Goal: Task Accomplishment & Management: Manage account settings

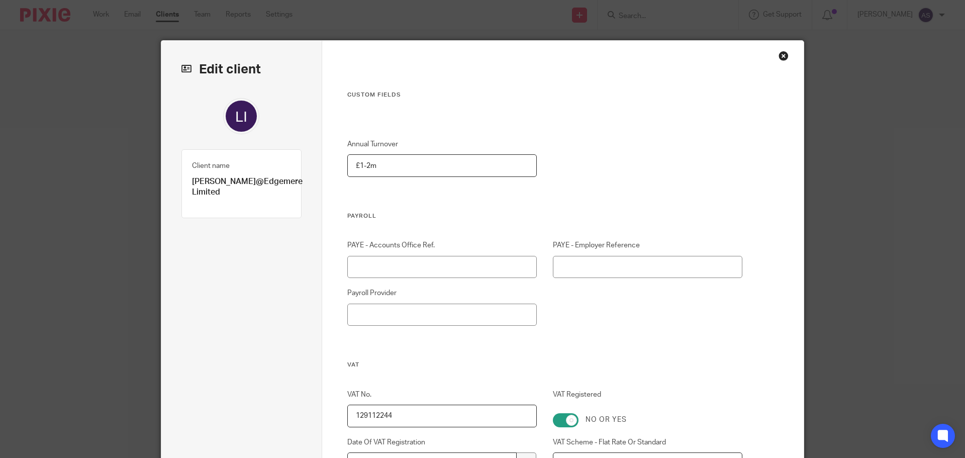
scroll to position [1654, 0]
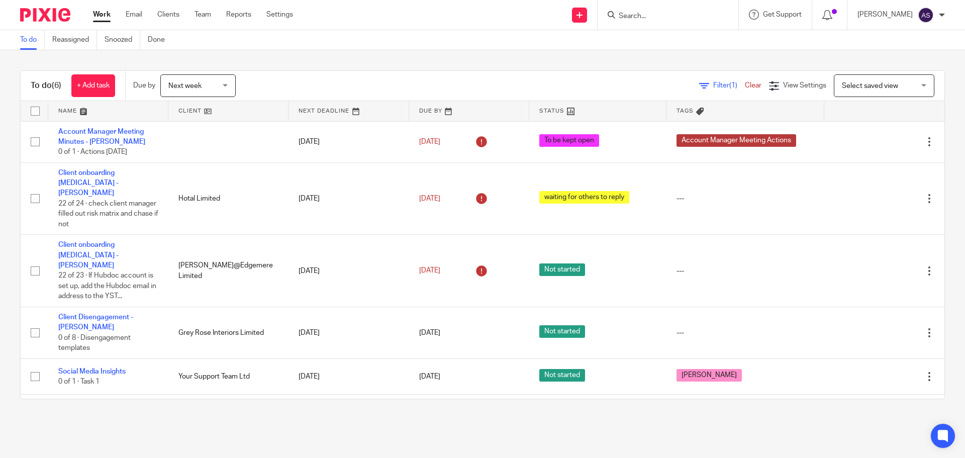
click at [657, 15] on input "Search" at bounding box center [662, 16] width 90 height 9
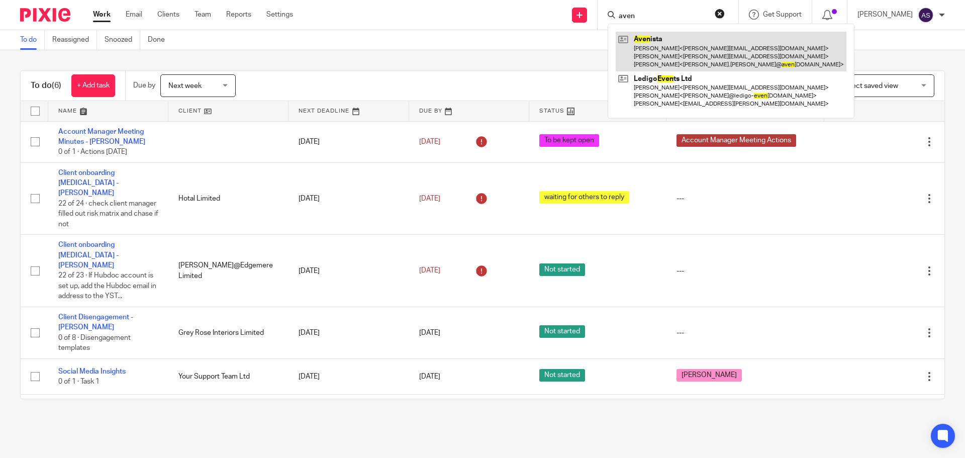
type input "aven"
click at [662, 46] on link at bounding box center [730, 52] width 231 height 40
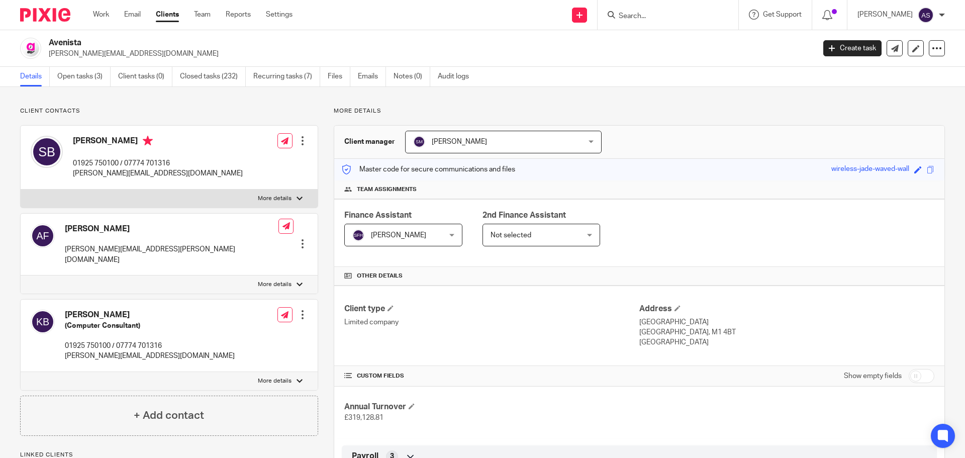
click at [407, 238] on span "[PERSON_NAME]" at bounding box center [398, 235] width 55 height 7
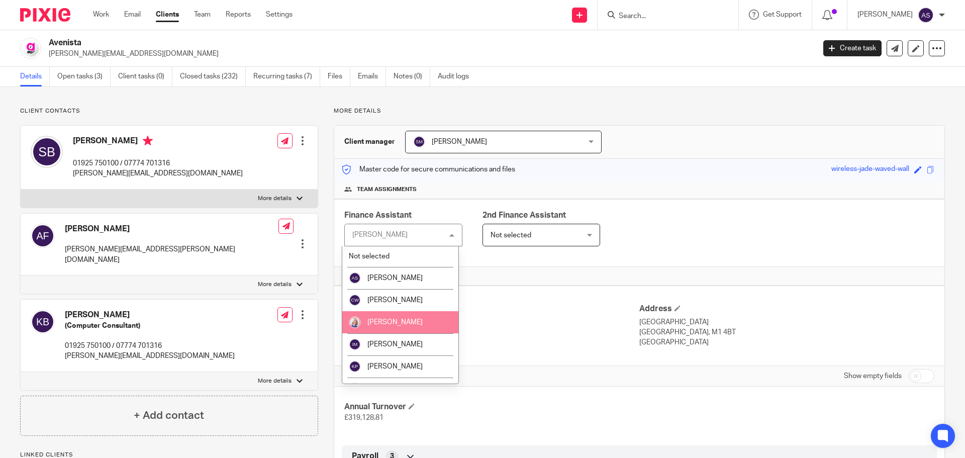
scroll to position [100, 0]
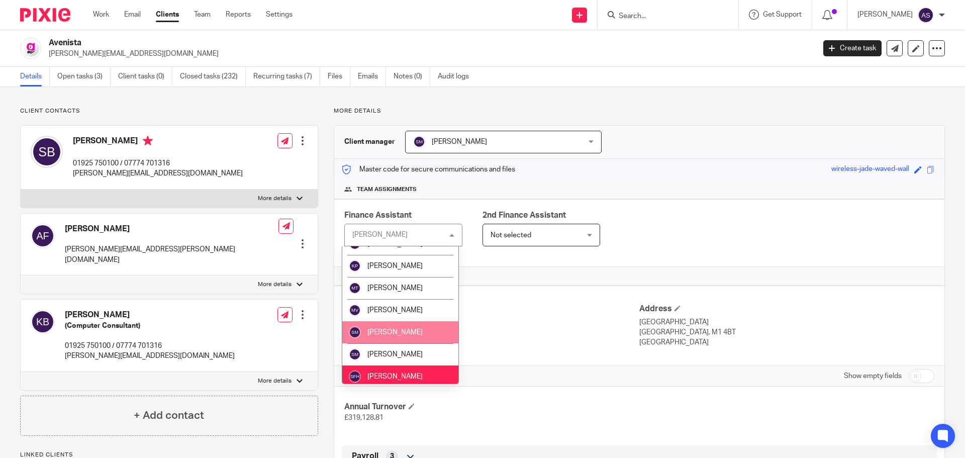
click at [418, 329] on span "[PERSON_NAME]" at bounding box center [394, 332] width 55 height 7
